Goal: Ask a question

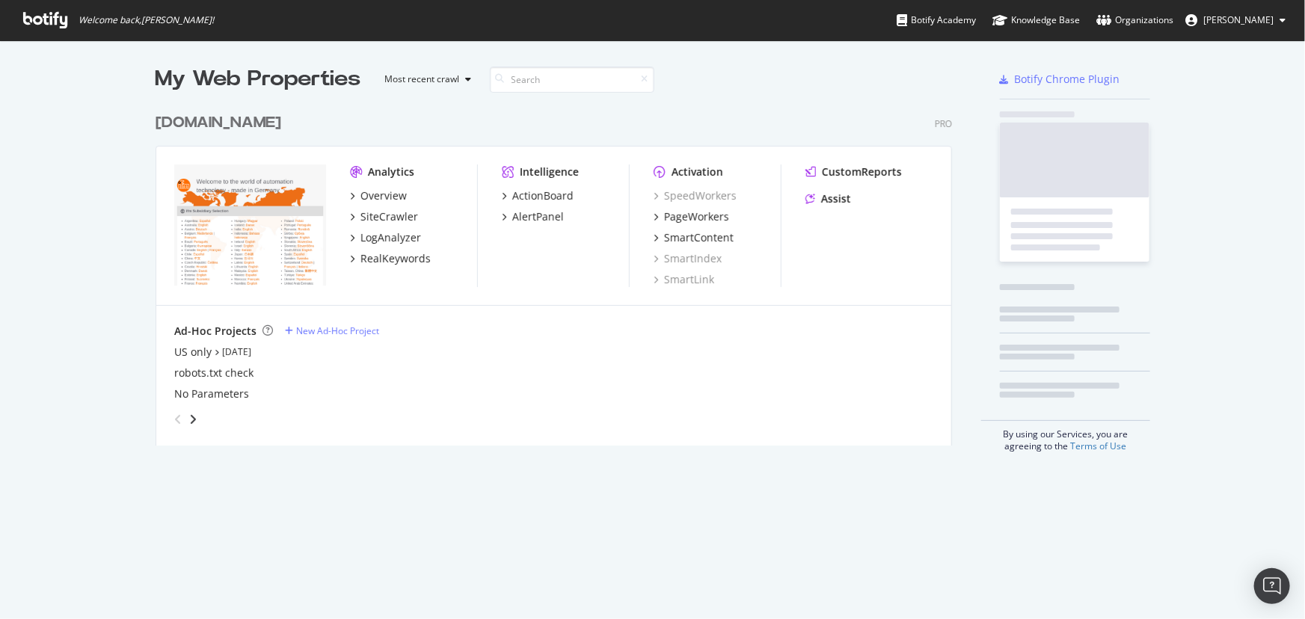
scroll to position [341, 798]
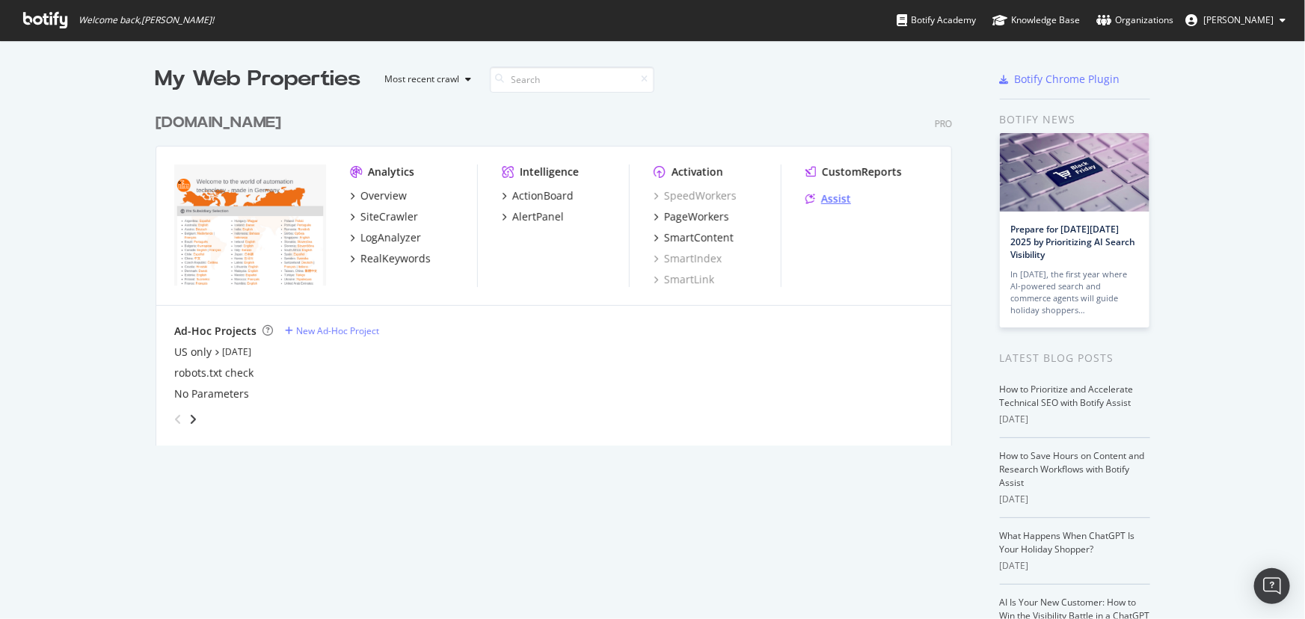
click at [839, 204] on div "Assist" at bounding box center [836, 198] width 30 height 15
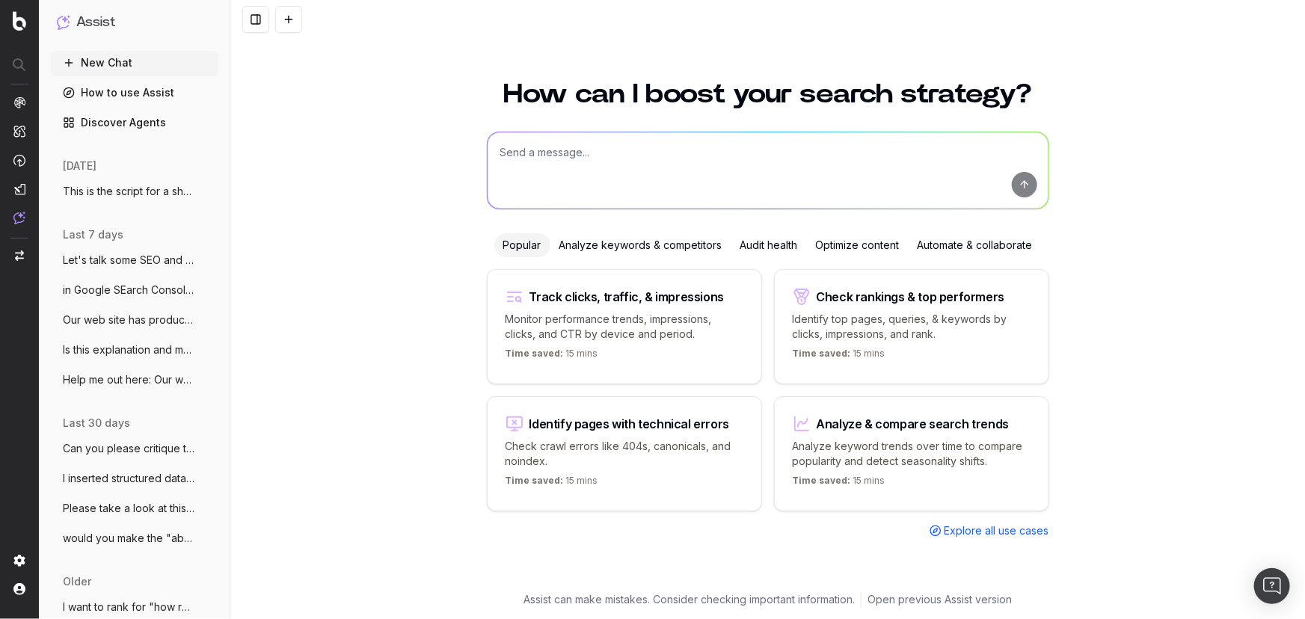
click at [662, 182] on textarea at bounding box center [768, 170] width 561 height 76
type textarea "I"
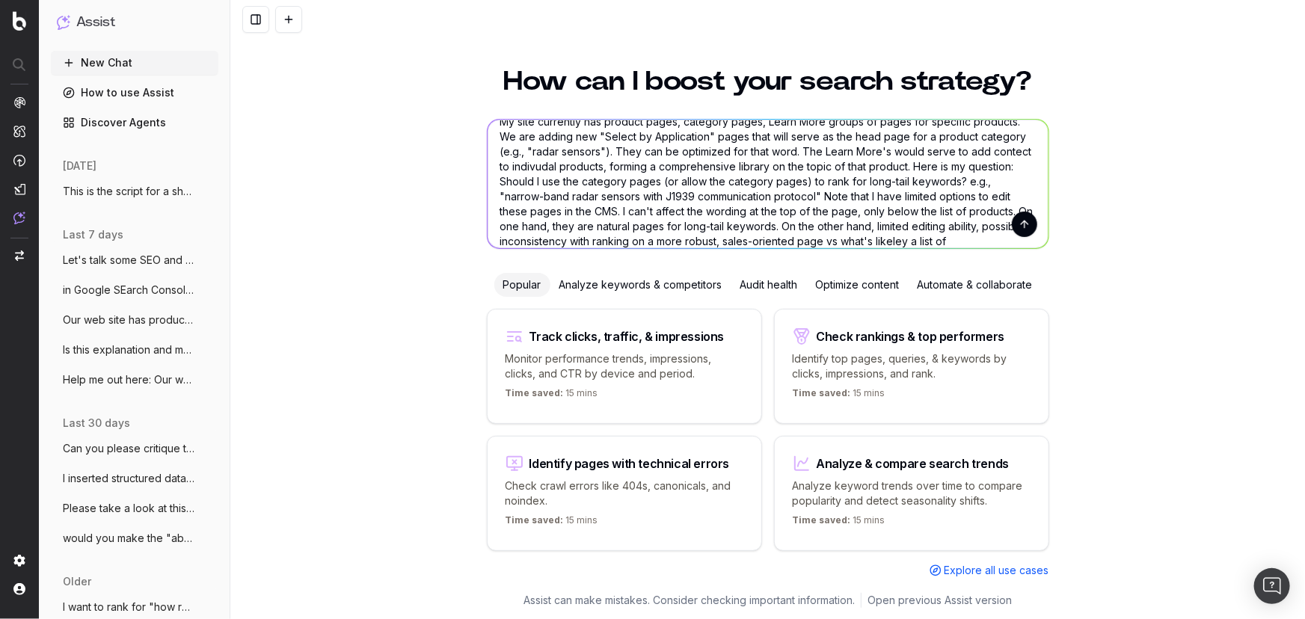
scroll to position [33, 0]
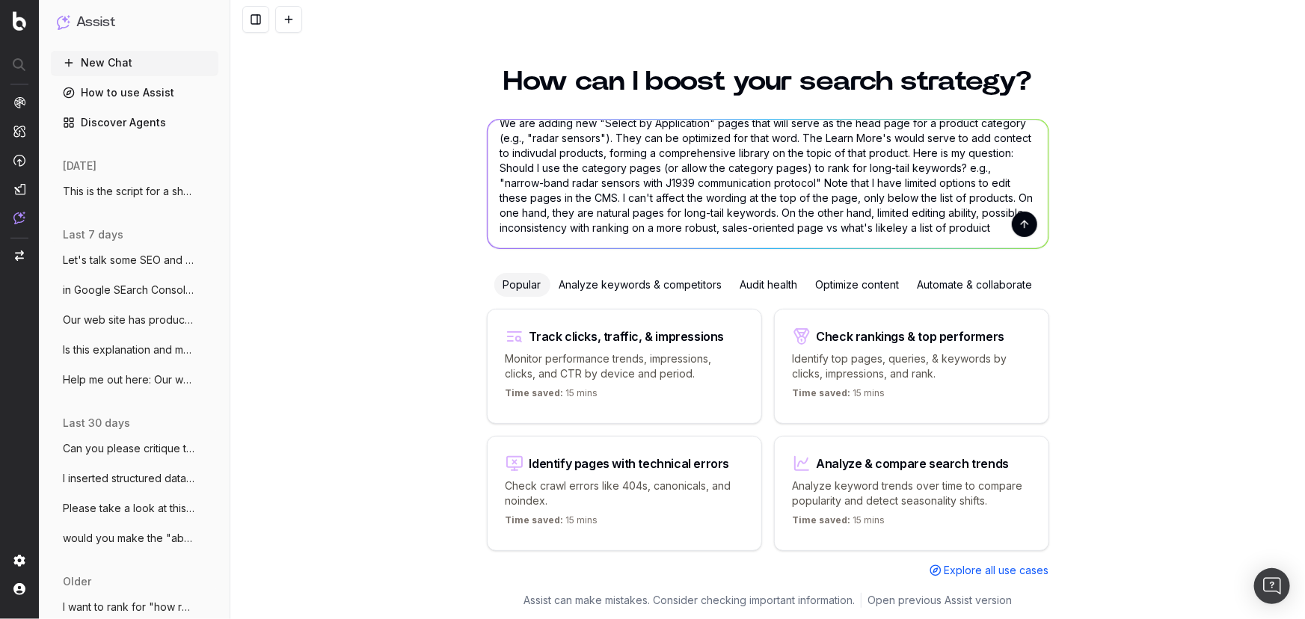
type textarea "My site currently has product pages, category pages, Learn More groups of pages…"
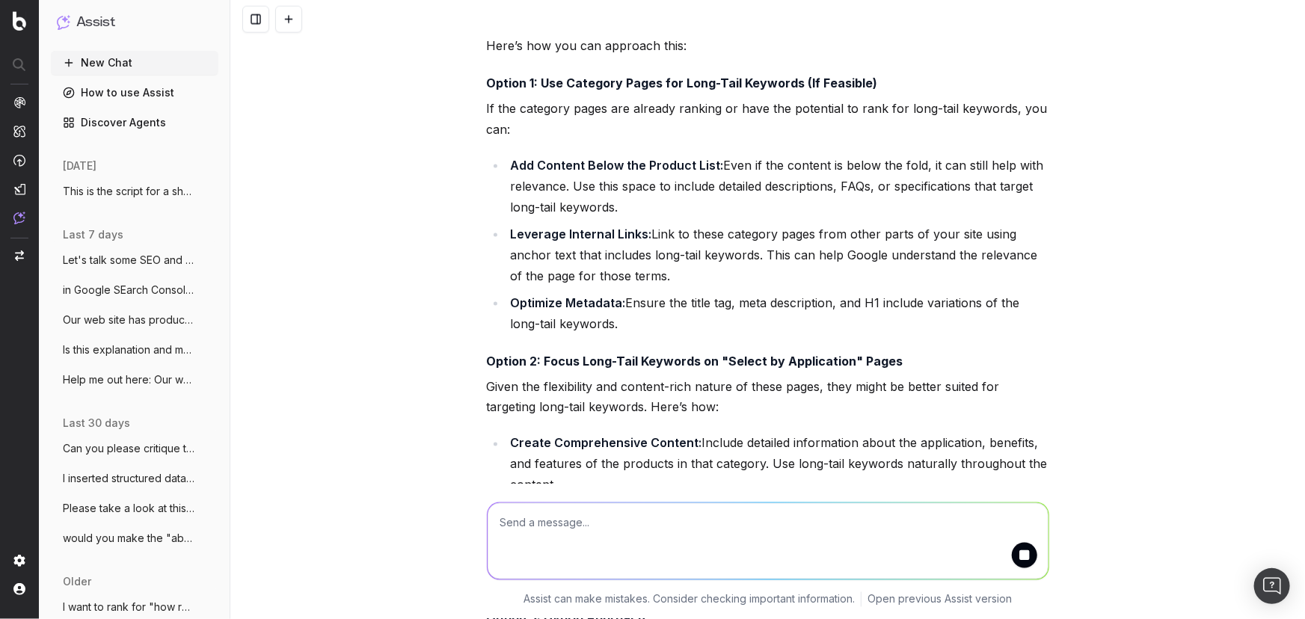
scroll to position [1069, 0]
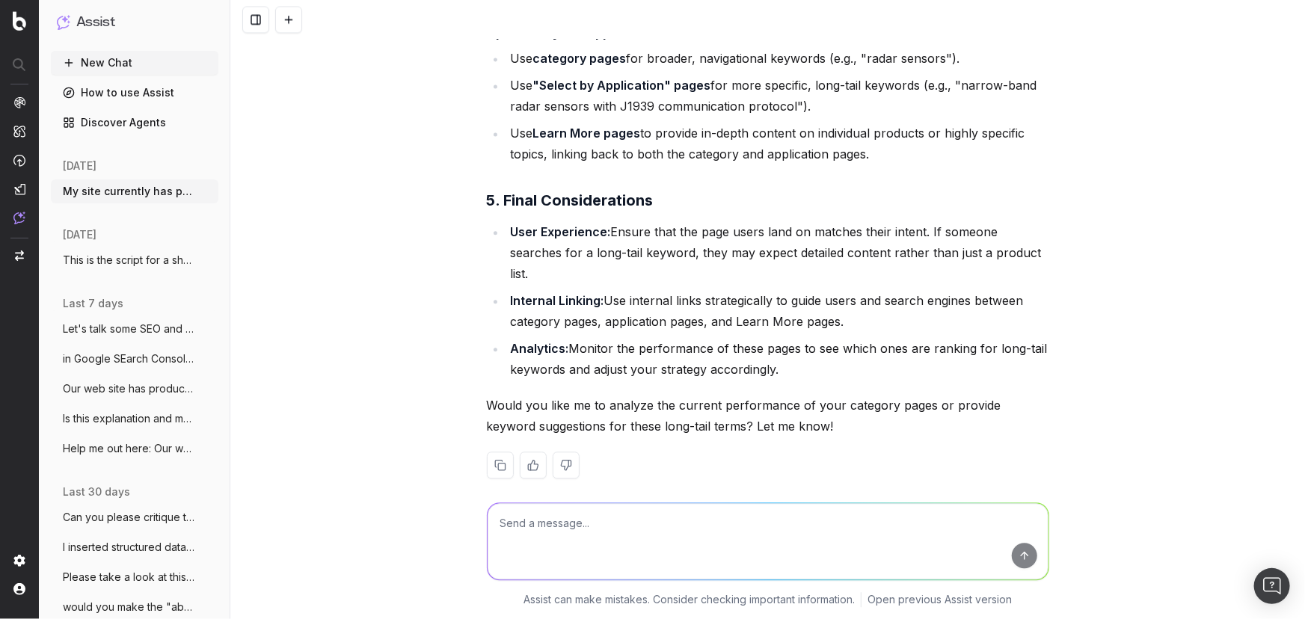
scroll to position [1629, 0]
